Goal: Task Accomplishment & Management: Use online tool/utility

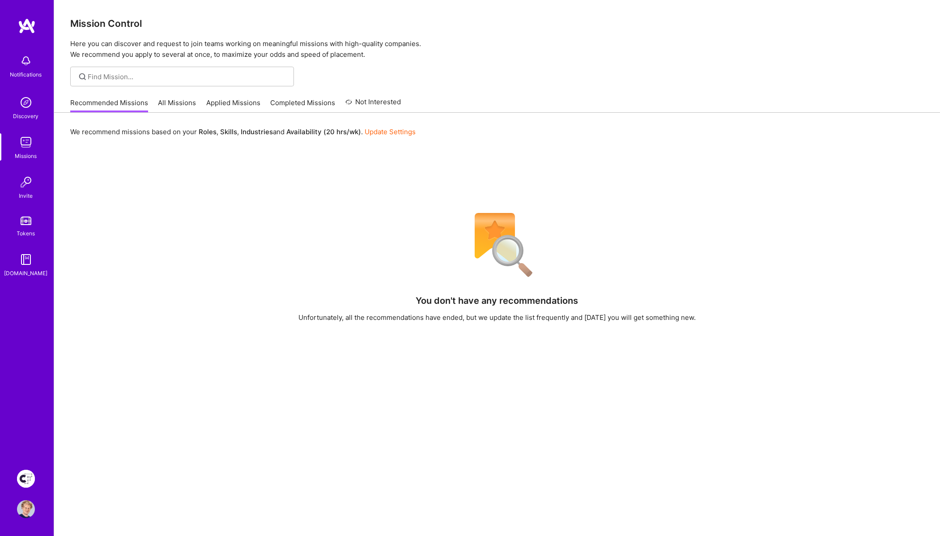
click at [27, 480] on img at bounding box center [26, 479] width 18 height 18
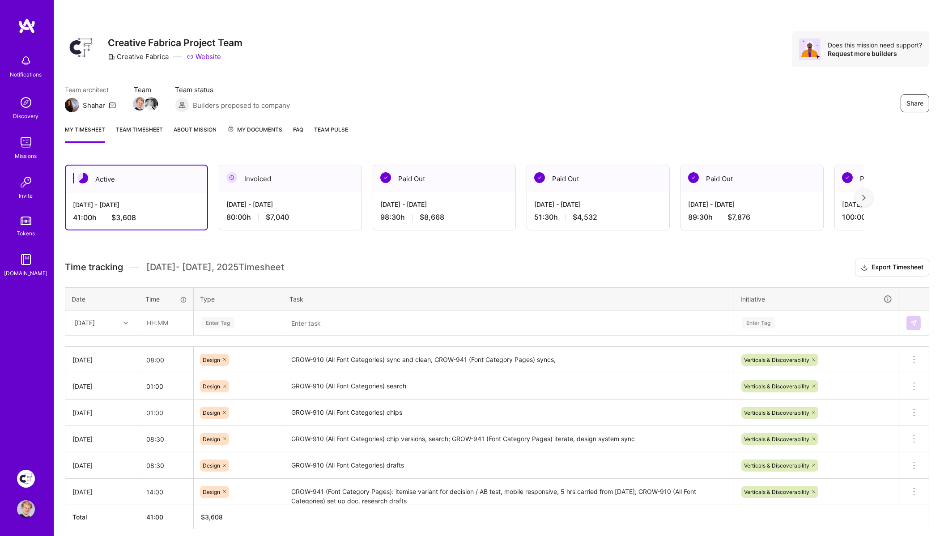
scroll to position [34, 0]
